Goal: Task Accomplishment & Management: Use online tool/utility

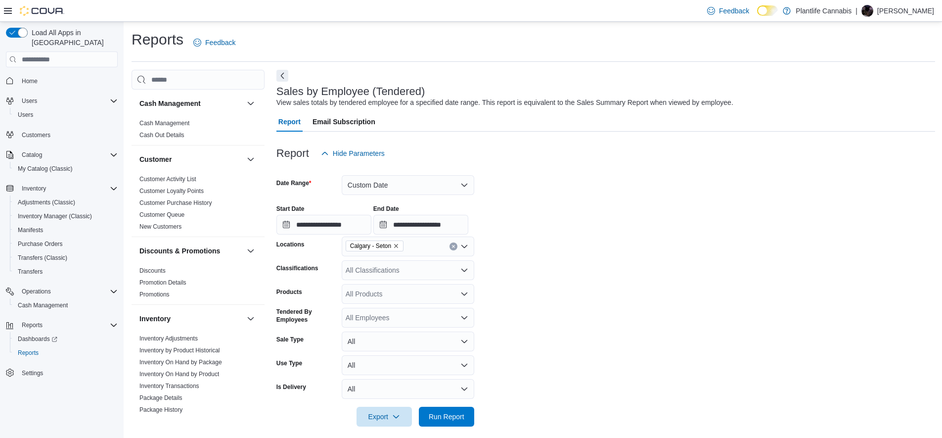
scroll to position [514, 0]
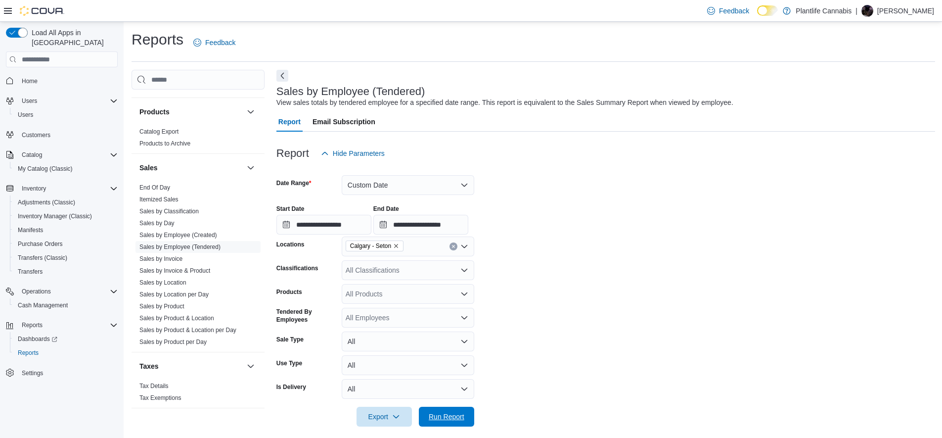
drag, startPoint x: 444, startPoint y: 414, endPoint x: 475, endPoint y: 401, distance: 33.1
click at [444, 414] on span "Run Report" at bounding box center [447, 417] width 36 height 10
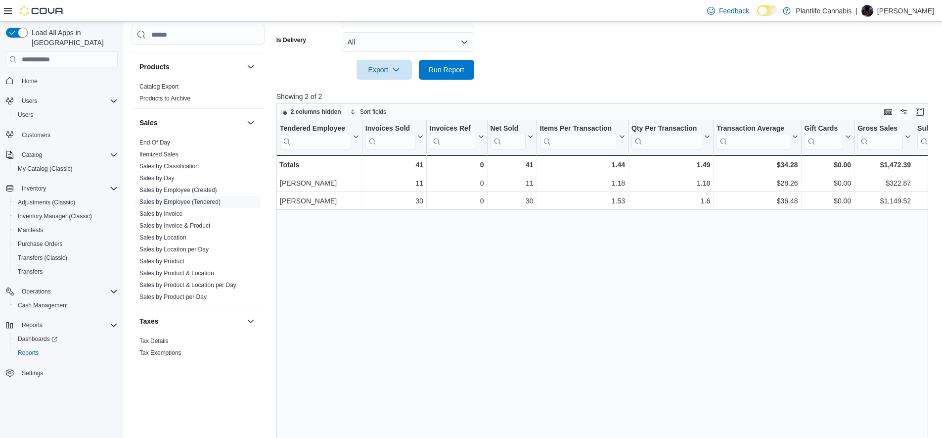
scroll to position [339, 0]
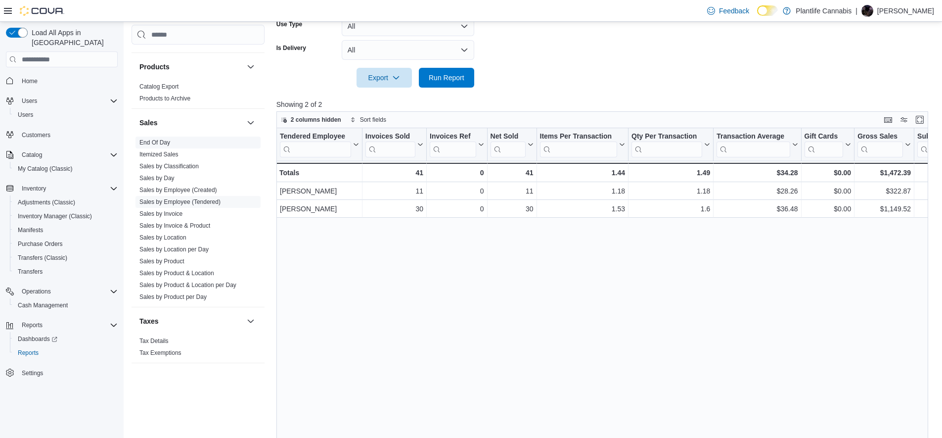
click at [159, 142] on link "End Of Day" at bounding box center [155, 142] width 31 height 7
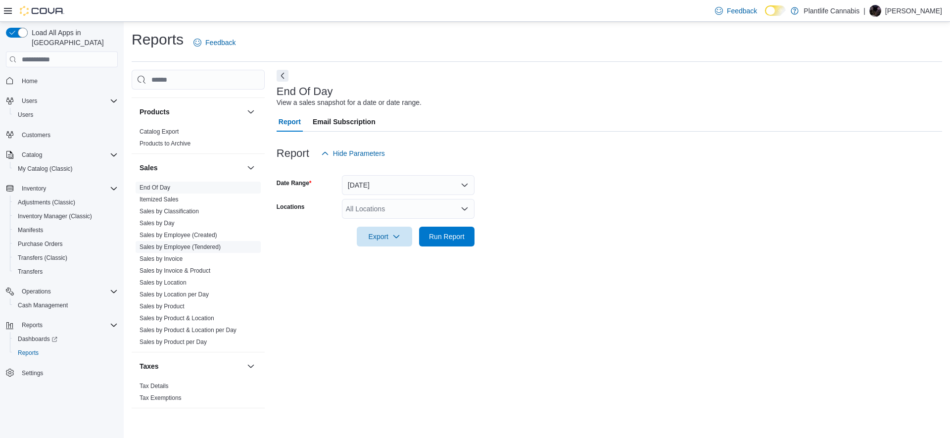
click at [197, 252] on span "Sales by Employee (Tendered)" at bounding box center [198, 247] width 125 height 12
click at [198, 249] on link "Sales by Employee (Tendered)" at bounding box center [180, 246] width 81 height 7
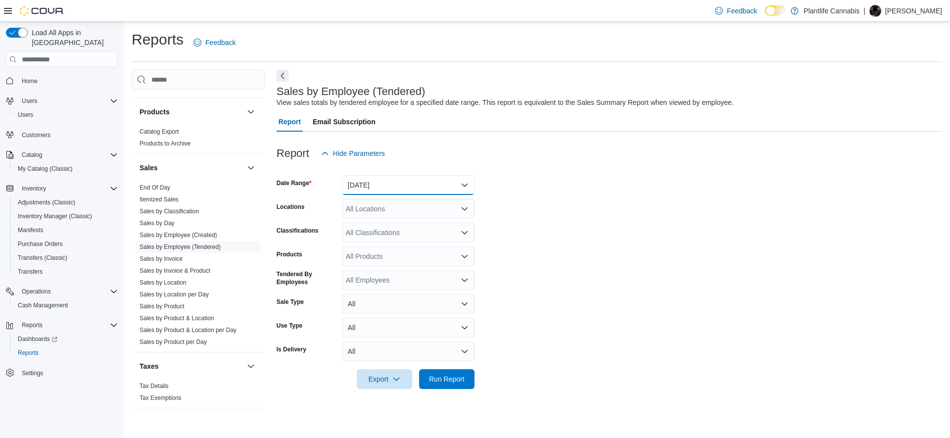
click at [390, 187] on button "[DATE]" at bounding box center [408, 185] width 133 height 20
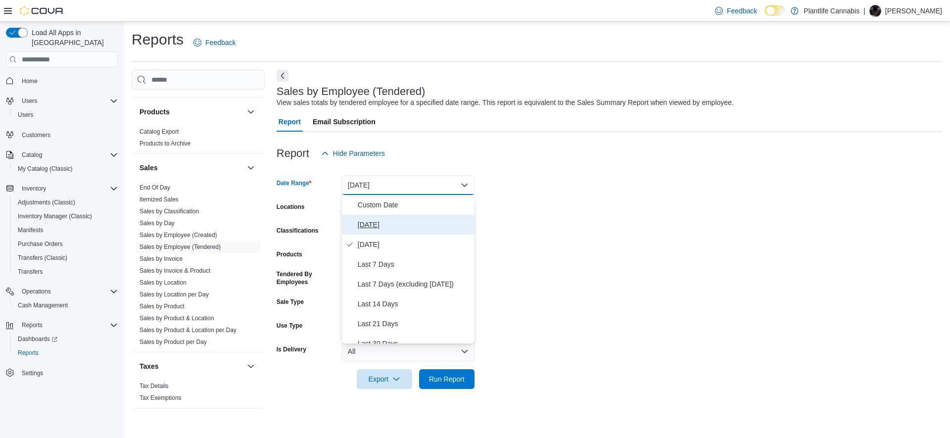
click at [374, 227] on span "[DATE]" at bounding box center [414, 225] width 113 height 12
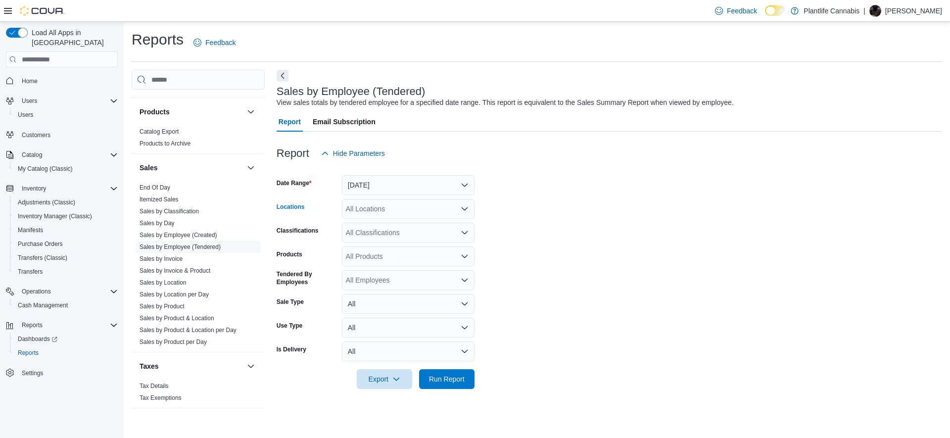
click at [364, 211] on div "All Locations" at bounding box center [408, 209] width 133 height 20
type input "***"
click at [387, 227] on span "Calgary - Seton" at bounding box center [392, 226] width 48 height 10
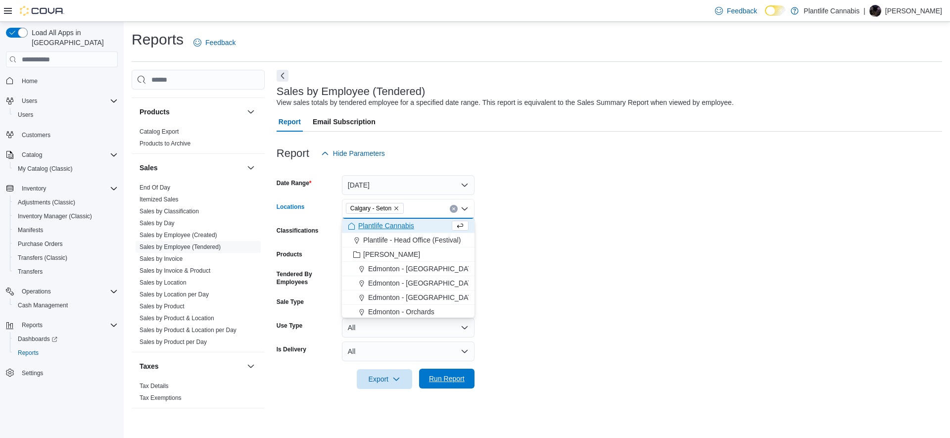
click at [455, 380] on span "Run Report" at bounding box center [447, 379] width 36 height 10
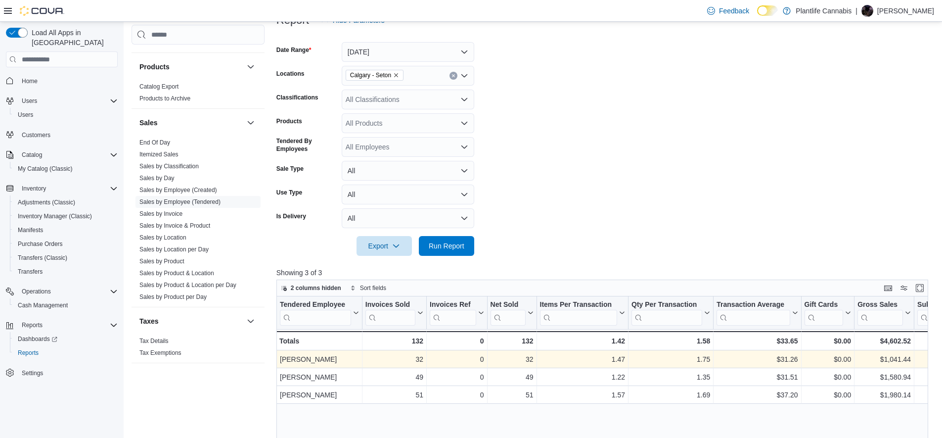
scroll to position [161, 0]
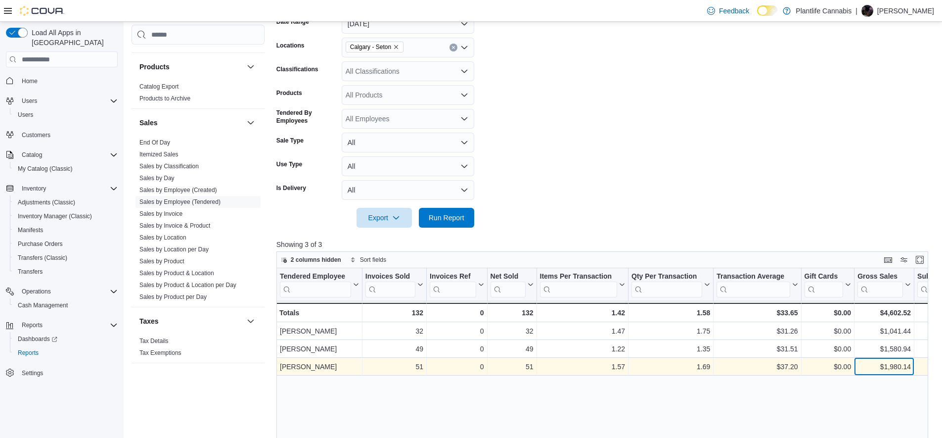
click at [893, 361] on div "$1,980.14" at bounding box center [884, 367] width 53 height 12
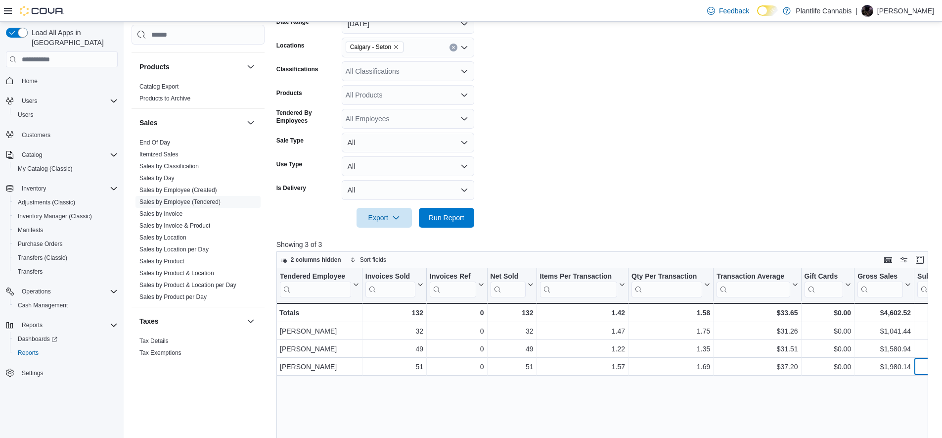
scroll to position [0, 29]
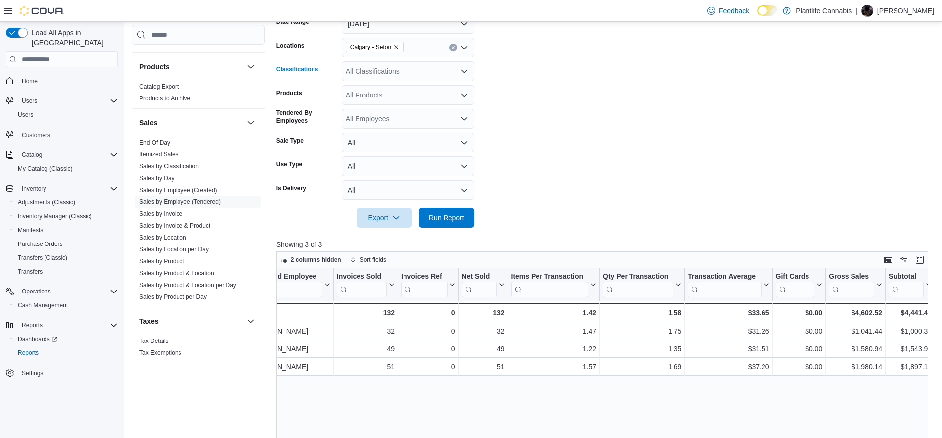
click at [358, 69] on div "All Classifications" at bounding box center [408, 71] width 133 height 20
type input "***"
click at [403, 82] on button "Accessory Group" at bounding box center [408, 88] width 133 height 14
click at [455, 213] on span "Run Report" at bounding box center [447, 217] width 44 height 20
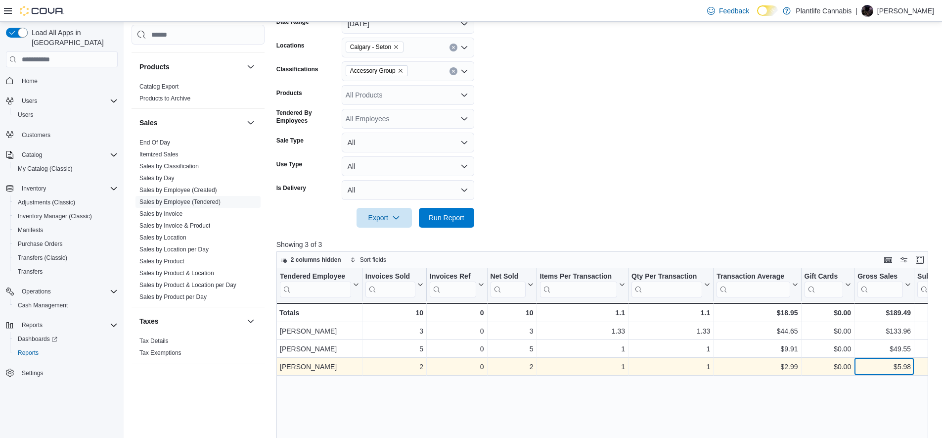
click at [901, 365] on div "$5.98" at bounding box center [884, 367] width 53 height 12
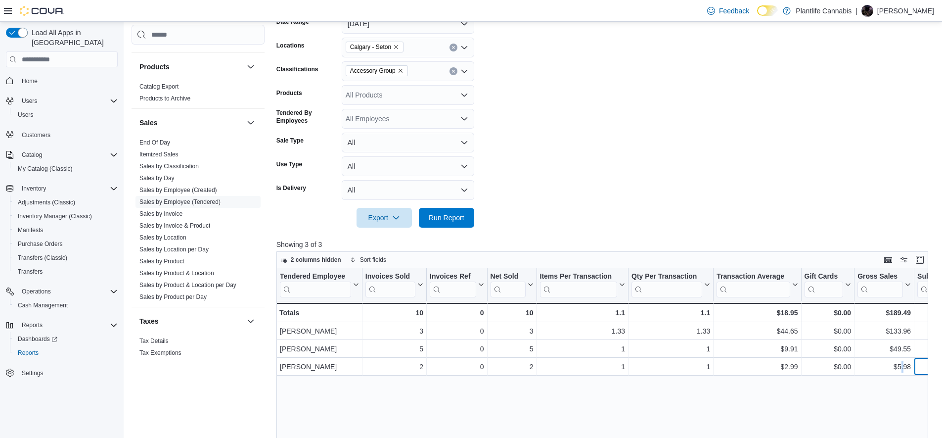
scroll to position [0, 29]
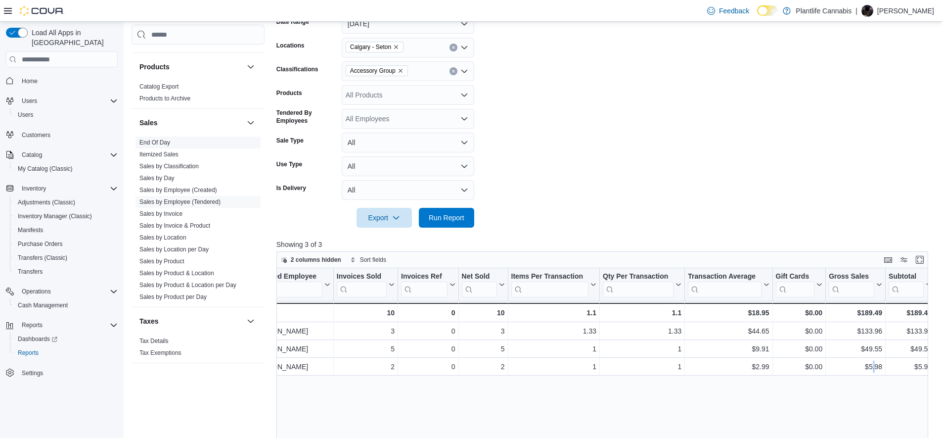
click at [163, 142] on link "End Of Day" at bounding box center [155, 142] width 31 height 7
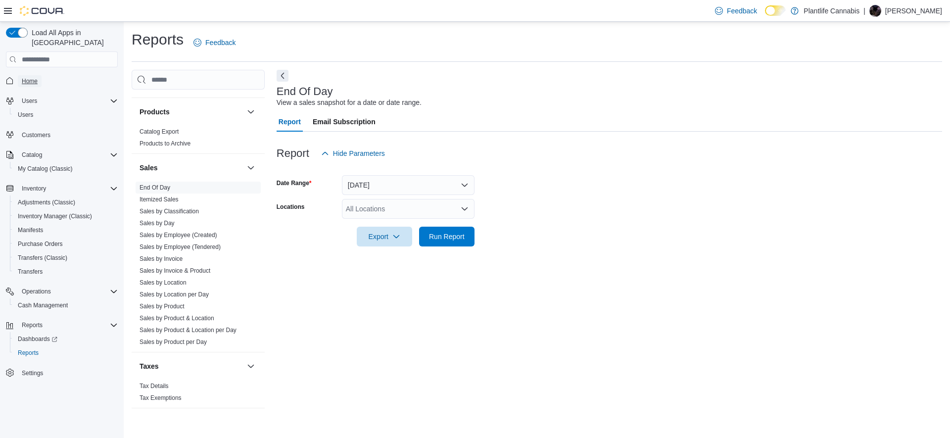
click at [31, 77] on span "Home" at bounding box center [30, 81] width 16 height 8
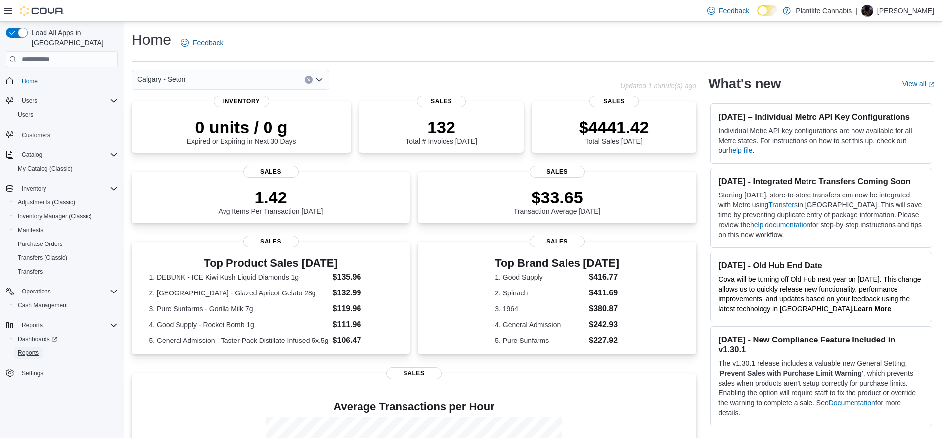
drag, startPoint x: 31, startPoint y: 341, endPoint x: 107, endPoint y: 318, distance: 79.7
click at [31, 349] on span "Reports" at bounding box center [28, 353] width 21 height 8
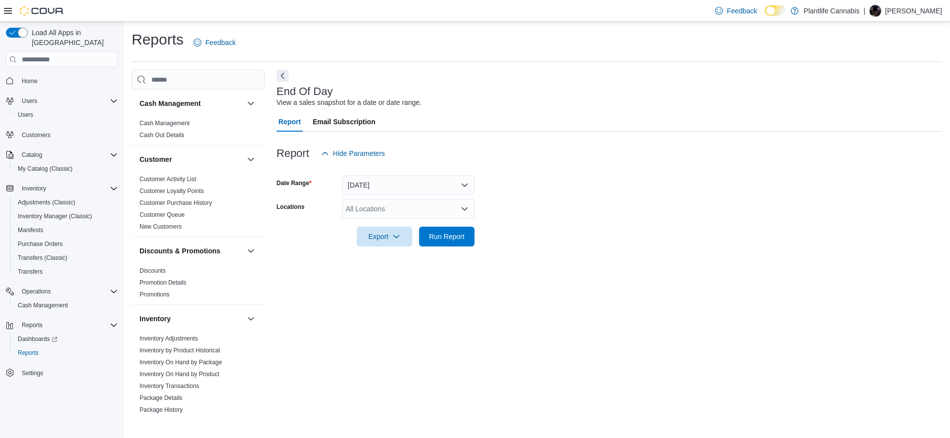
click at [371, 210] on div "All Locations" at bounding box center [408, 209] width 133 height 20
type input "***"
click at [382, 222] on span "Calgary - Seton" at bounding box center [392, 226] width 48 height 10
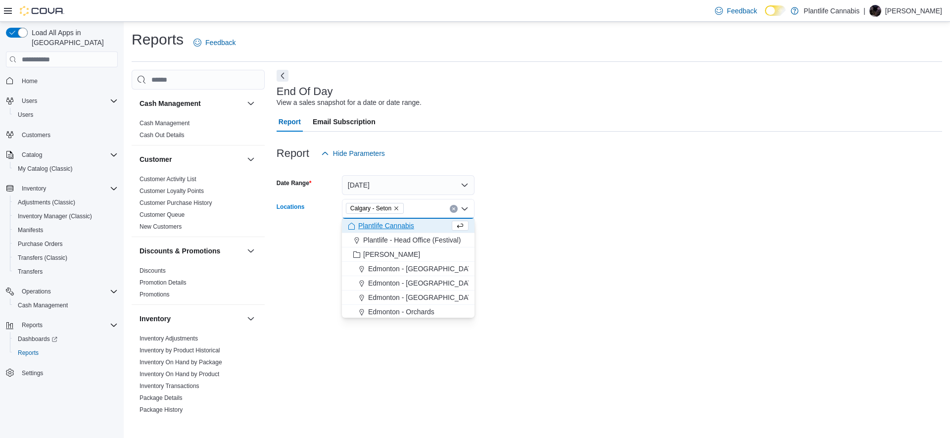
click at [555, 225] on div at bounding box center [609, 223] width 665 height 8
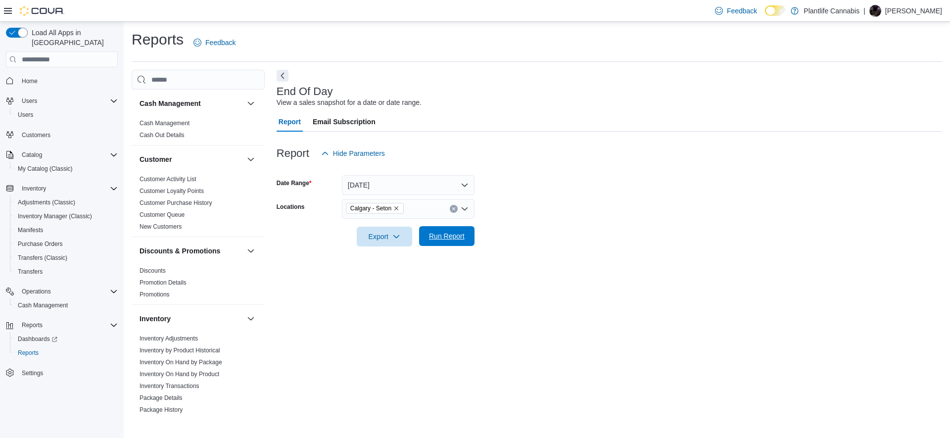
click at [456, 233] on span "Run Report" at bounding box center [447, 236] width 36 height 10
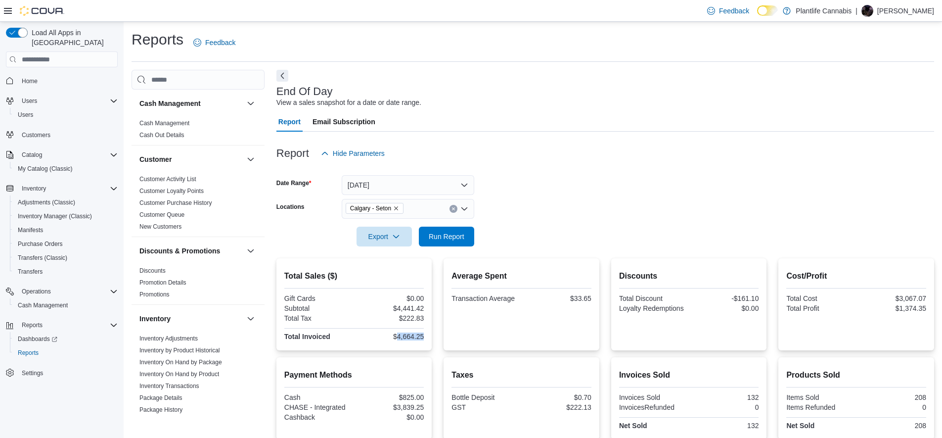
drag, startPoint x: 427, startPoint y: 338, endPoint x: 398, endPoint y: 336, distance: 29.3
click at [398, 336] on div "Total Sales ($) Gift Cards $0.00 Subtotal $4,441.42 Total Tax $222.83 Total Inv…" at bounding box center [355, 304] width 156 height 92
copy div "4,664.25"
drag, startPoint x: 428, startPoint y: 407, endPoint x: 398, endPoint y: 407, distance: 30.2
click at [398, 407] on div "Payment Methods Cash $825.00 CHASE - Integrated $3,839.25 Cashback $0.00" at bounding box center [355, 398] width 156 height 82
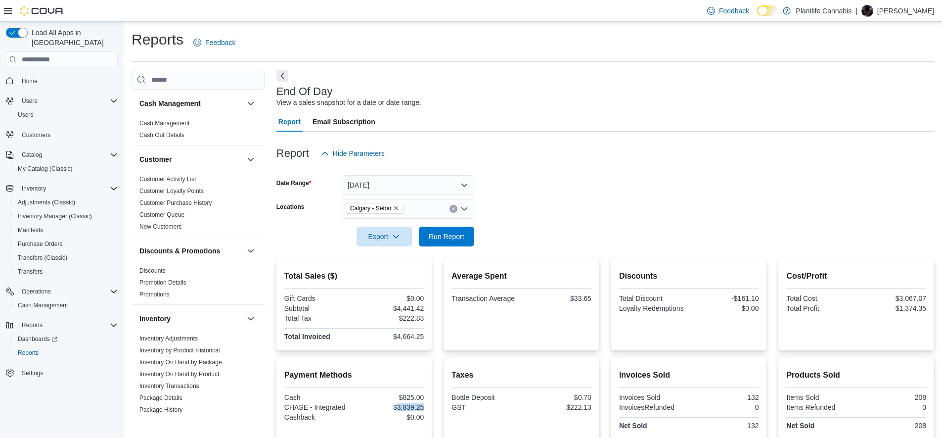
copy div "3,839.25"
